Goal: Navigation & Orientation: Find specific page/section

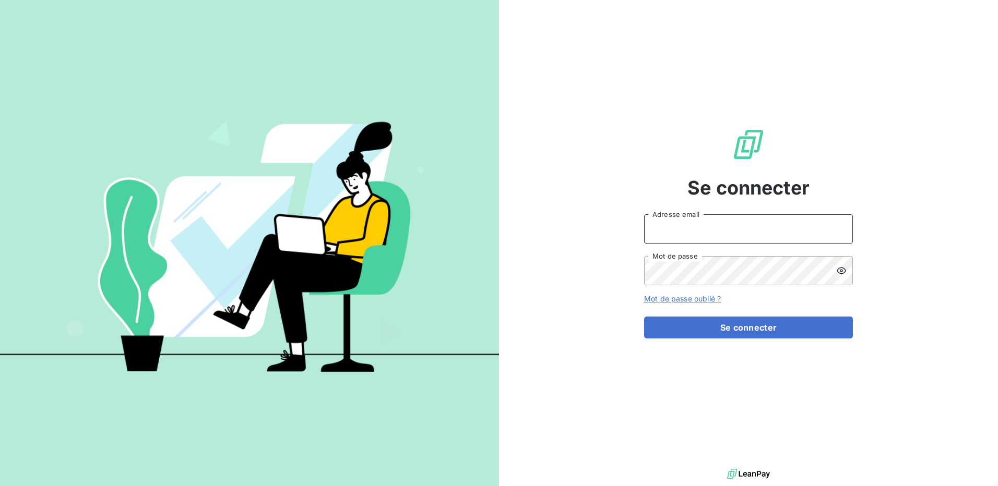
click at [694, 228] on input "Adresse email" at bounding box center [748, 229] width 209 height 29
type input "alain.lebeau@terracoop.re"
click at [644, 317] on button "Se connecter" at bounding box center [748, 328] width 209 height 22
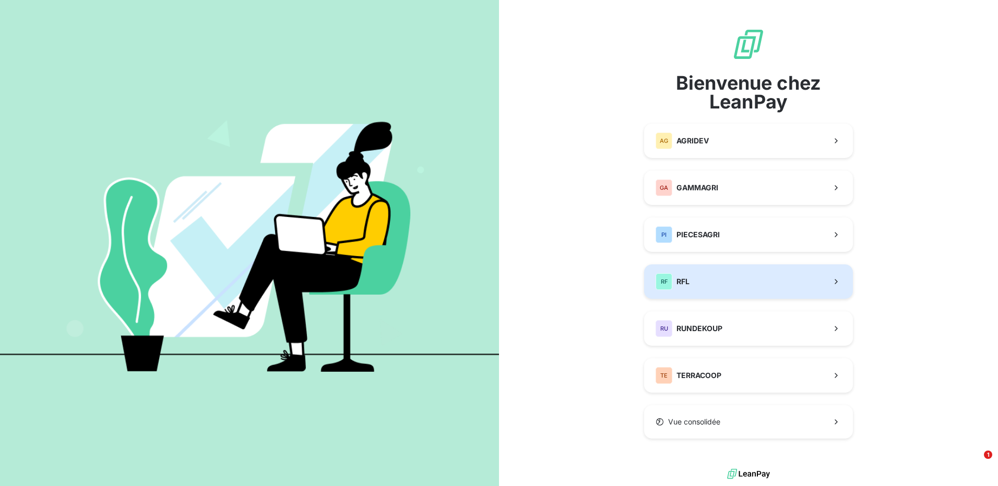
click at [679, 282] on span "RFL" at bounding box center [683, 282] width 13 height 10
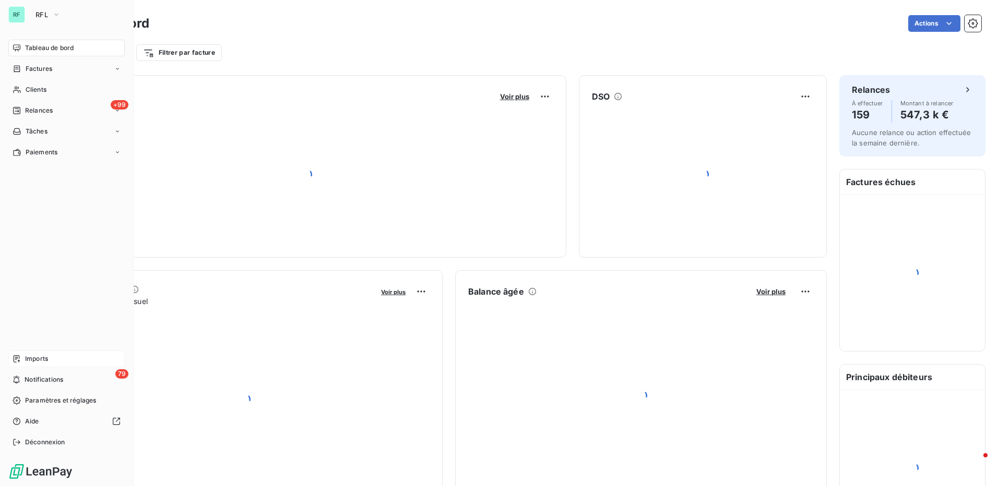
click at [33, 358] on span "Imports" at bounding box center [36, 358] width 23 height 9
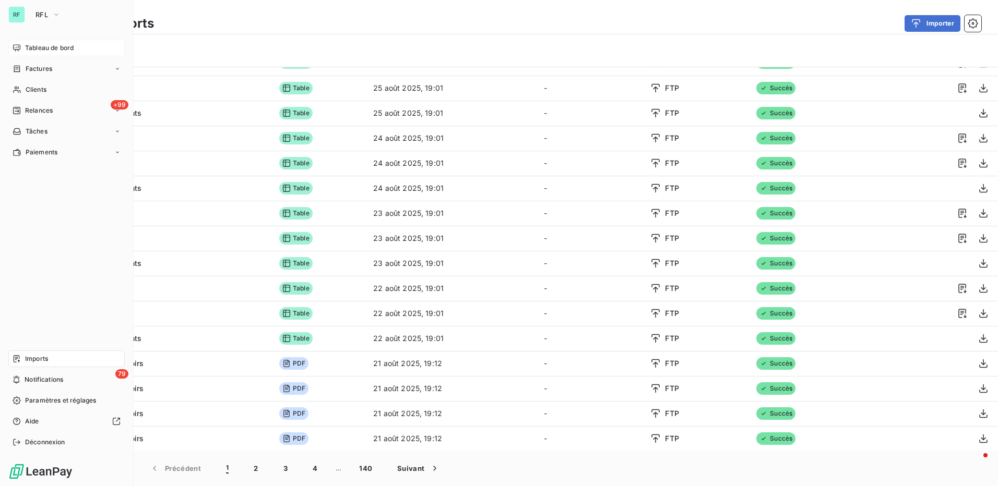
click at [28, 46] on span "Tableau de bord" at bounding box center [49, 47] width 49 height 9
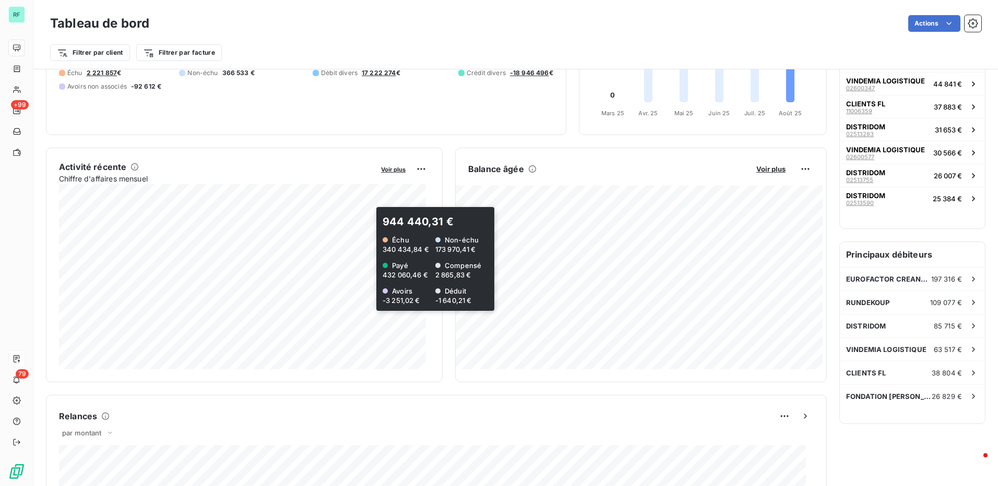
scroll to position [157, 0]
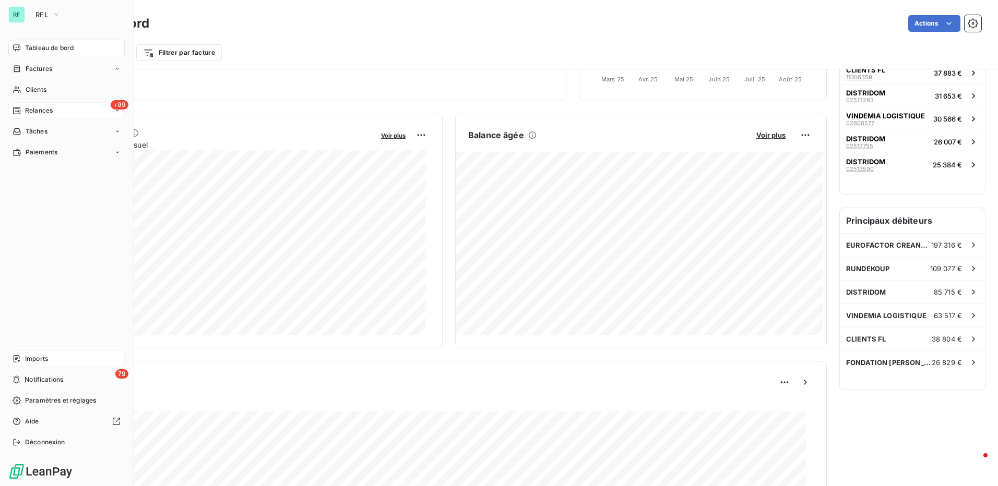
click at [50, 107] on span "Relances" at bounding box center [39, 110] width 28 height 9
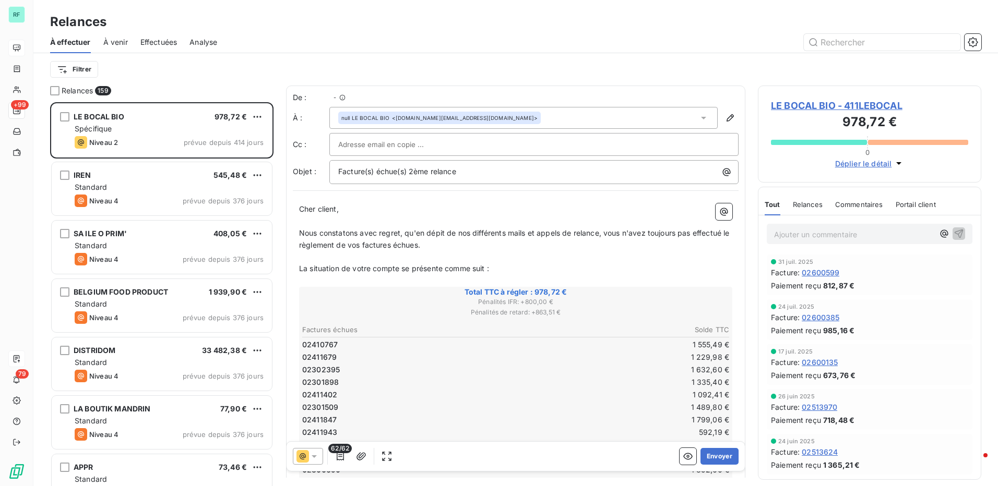
scroll to position [376, 216]
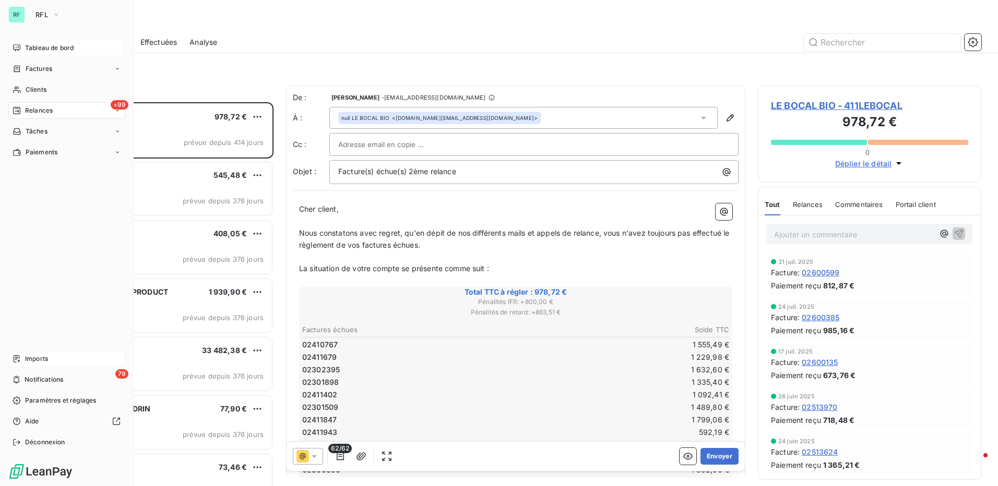
click at [38, 49] on span "Tableau de bord" at bounding box center [49, 47] width 49 height 9
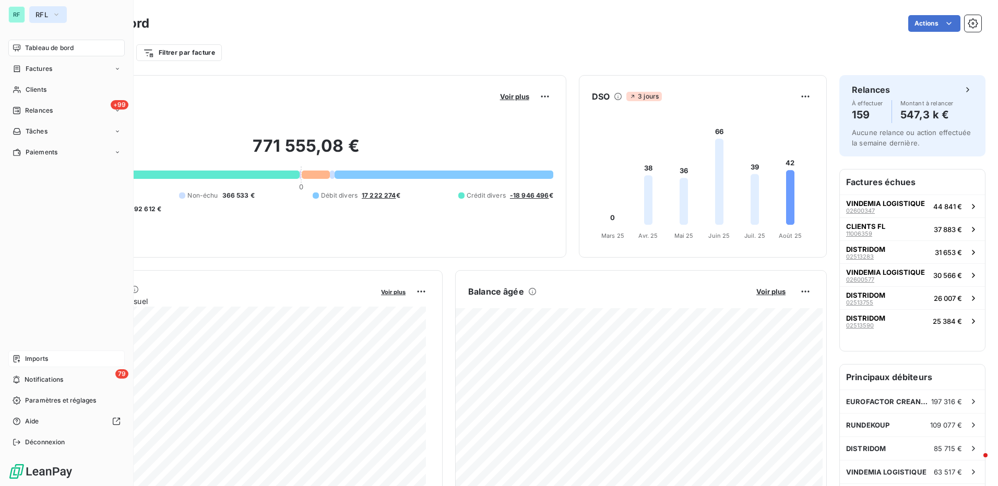
click at [33, 13] on button "RFL" at bounding box center [48, 14] width 38 height 17
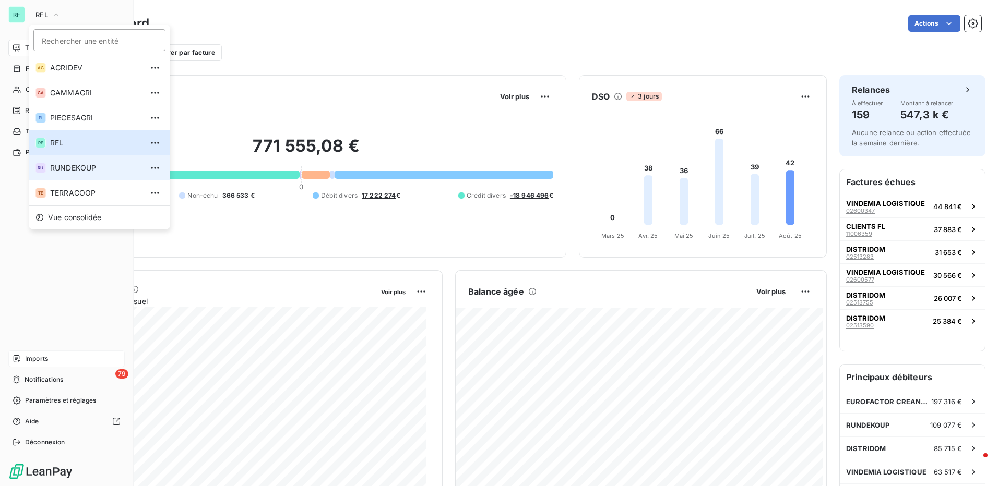
click at [64, 170] on span "RUNDEKOUP" at bounding box center [96, 168] width 92 height 10
